Goal: Task Accomplishment & Management: Manage account settings

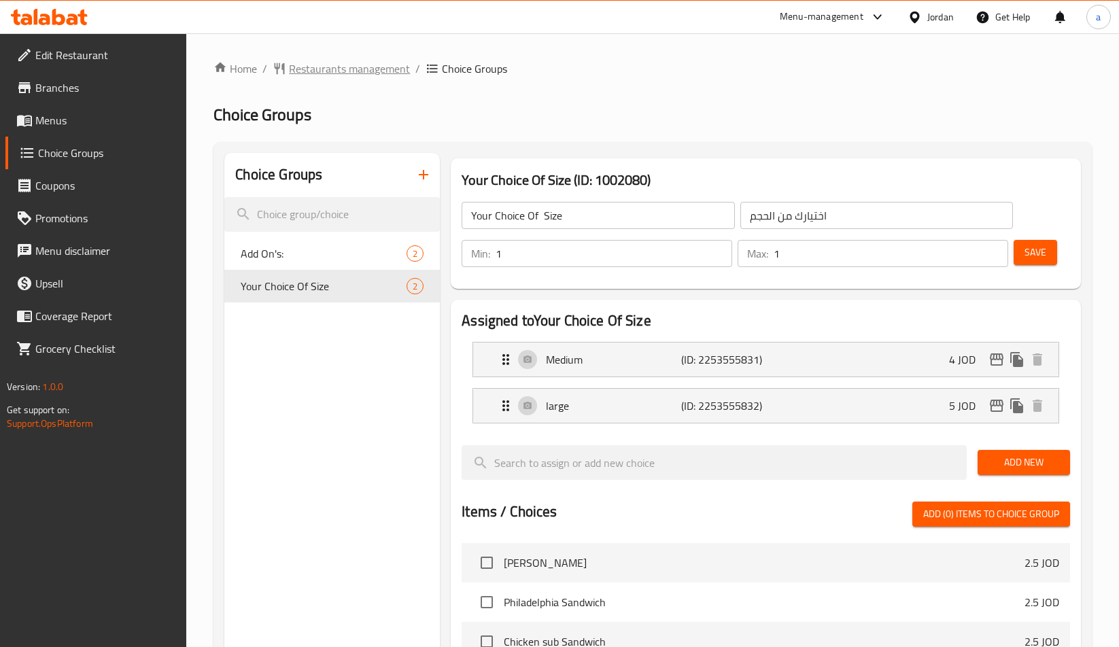
click at [328, 76] on span "Restaurants management" at bounding box center [349, 68] width 121 height 16
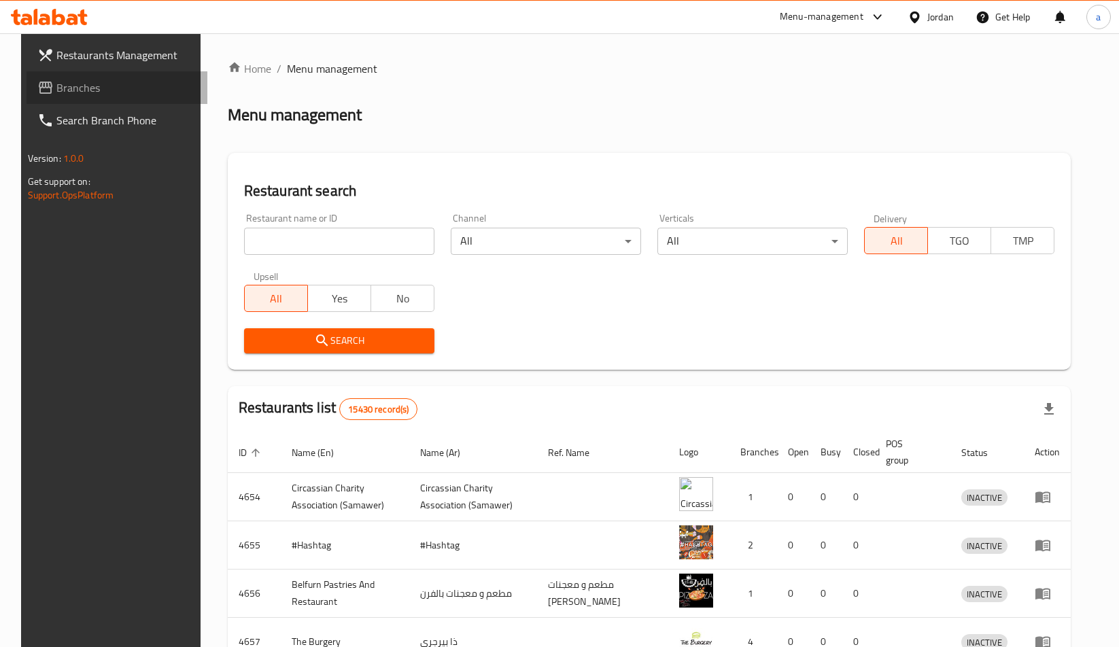
click at [99, 84] on span "Branches" at bounding box center [126, 88] width 141 height 16
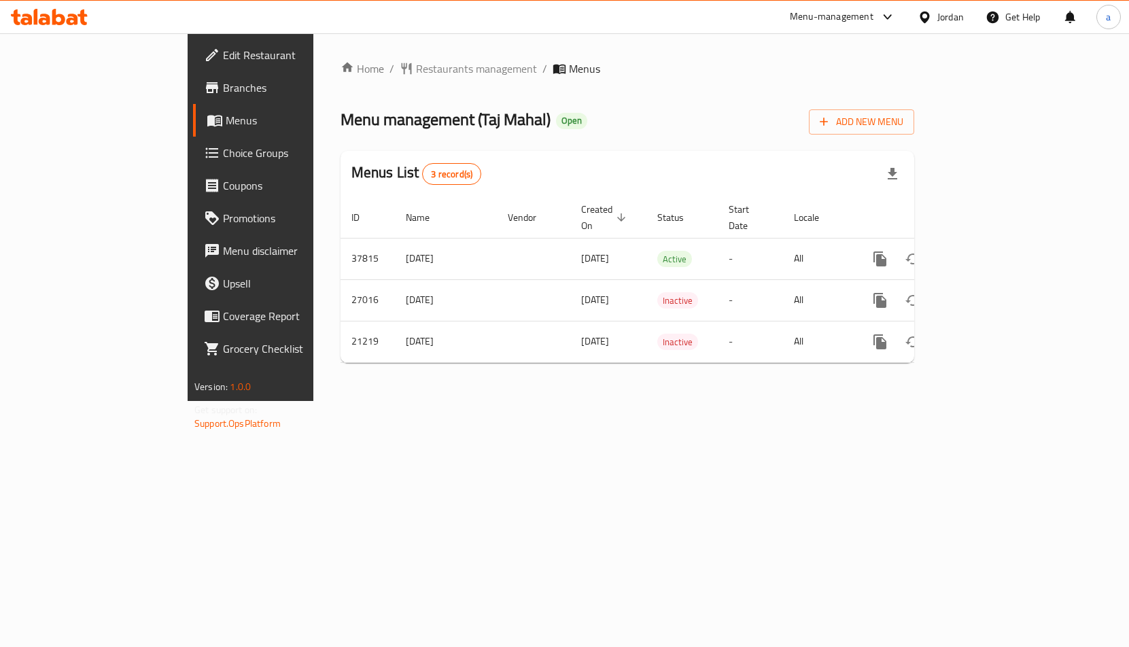
click at [223, 188] on span "Coupons" at bounding box center [294, 185] width 142 height 16
click at [223, 147] on span "Choice Groups" at bounding box center [294, 153] width 142 height 16
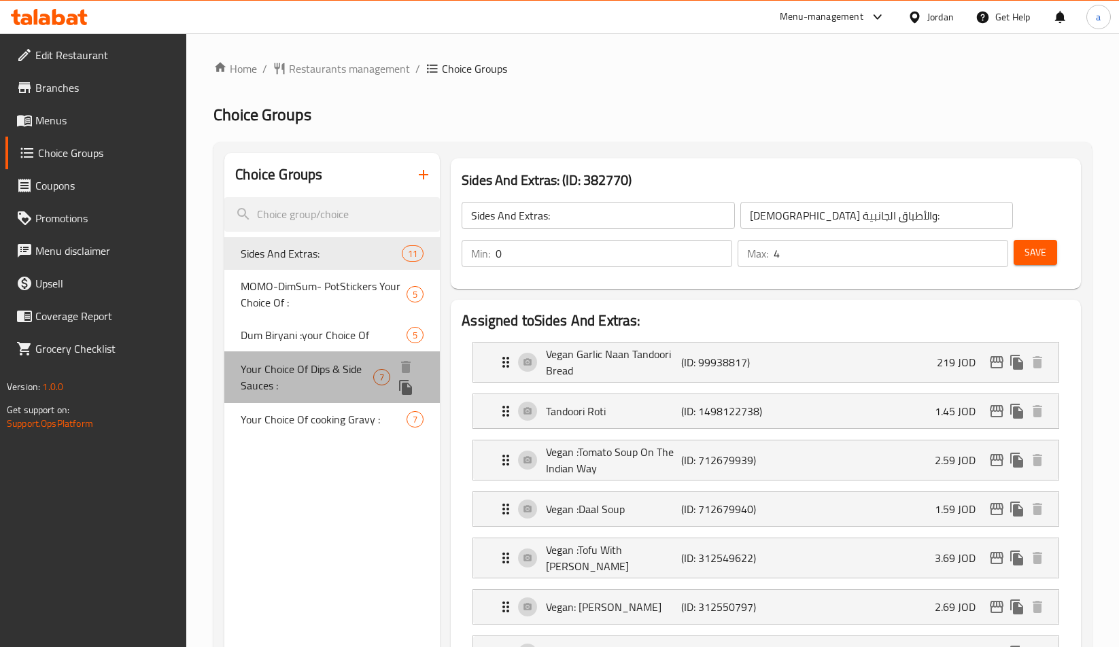
click at [308, 378] on span "Your Choice Of Dips & Side Sauces :" at bounding box center [307, 377] width 133 height 33
type input "Your Choice Of Dips & Side Sauces :"
type input "اختيارك من الصوصات الجانبية والديب :"
type input "6"
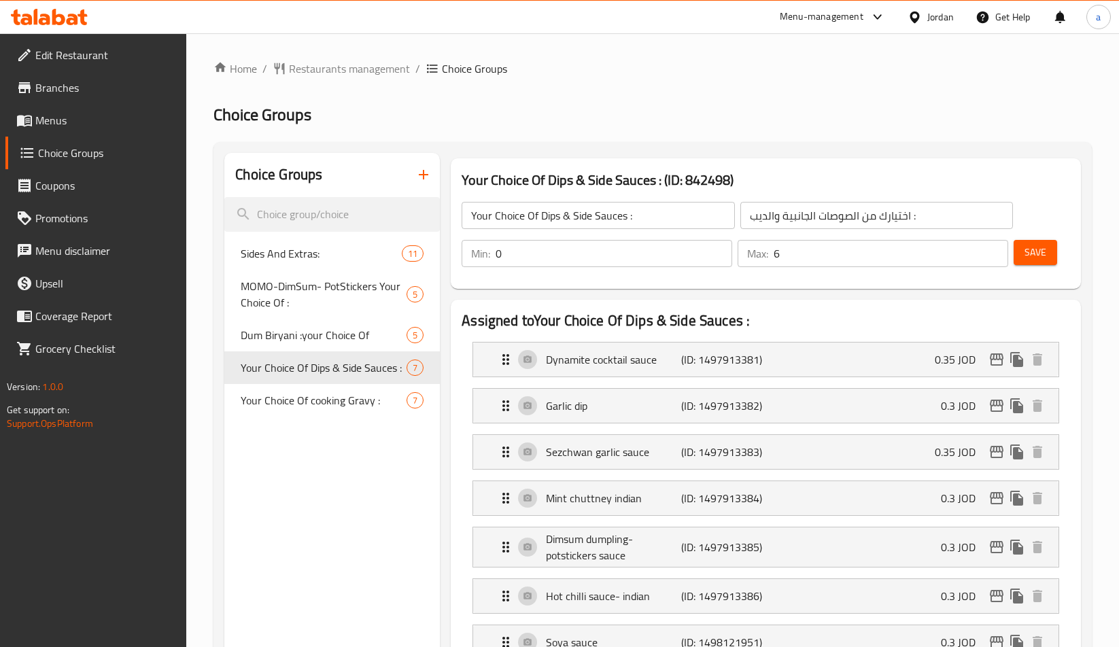
click at [407, 124] on h2 "Choice Groups" at bounding box center [652, 115] width 878 height 22
